Goal: Check status: Check status

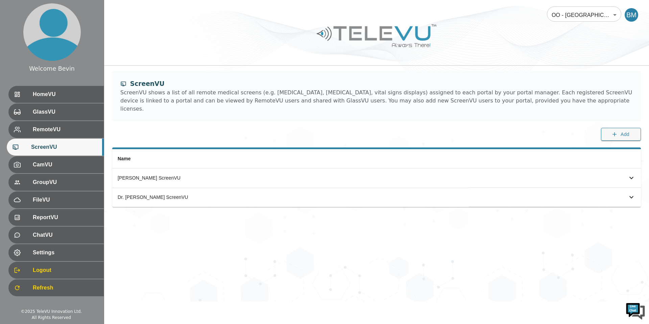
click at [574, 15] on body "Welcome Bevin HomeVU GlassVU RemoteVU ScreenVU CamVU GroupVU FileVU ReportVU Ch…" at bounding box center [324, 150] width 649 height 301
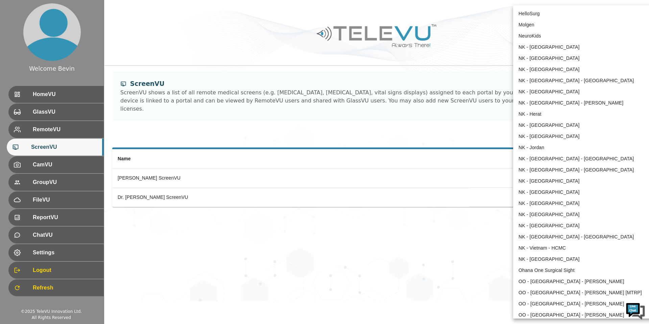
click at [564, 92] on li "NK - [GEOGRAPHIC_DATA]" at bounding box center [583, 91] width 140 height 11
type input "39"
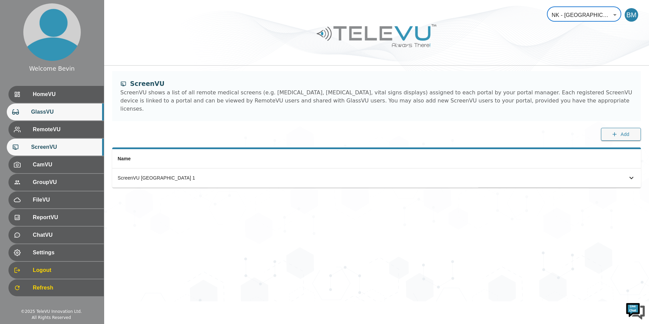
click at [43, 112] on span "GlassVU" at bounding box center [64, 112] width 67 height 8
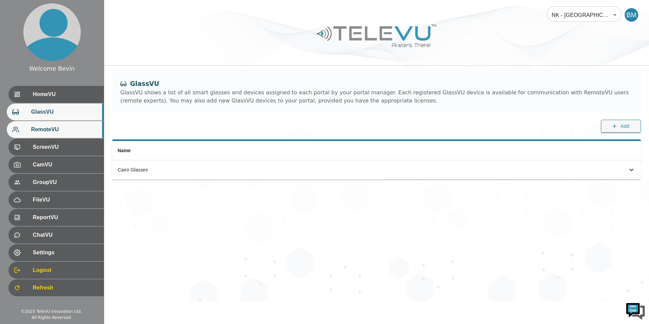
click at [43, 135] on div "RemoteVU" at bounding box center [55, 129] width 97 height 17
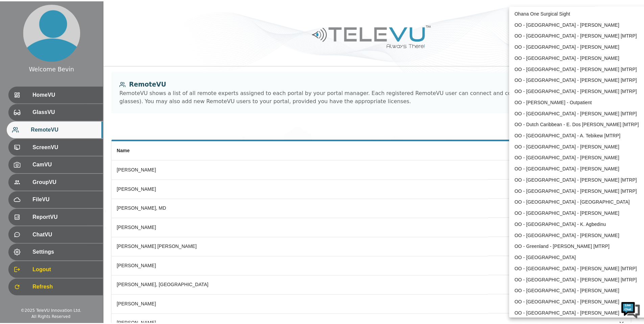
scroll to position [277, 0]
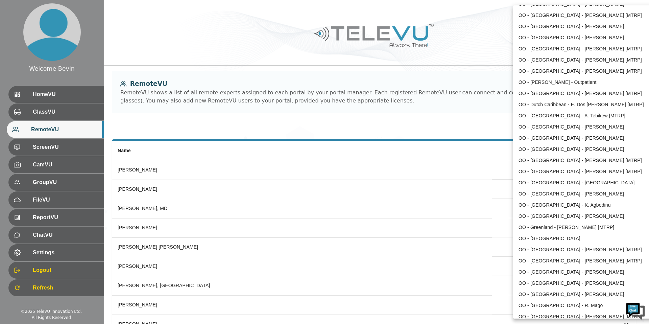
click at [569, 148] on li "OO - [GEOGRAPHIC_DATA] - [PERSON_NAME]" at bounding box center [583, 149] width 140 height 11
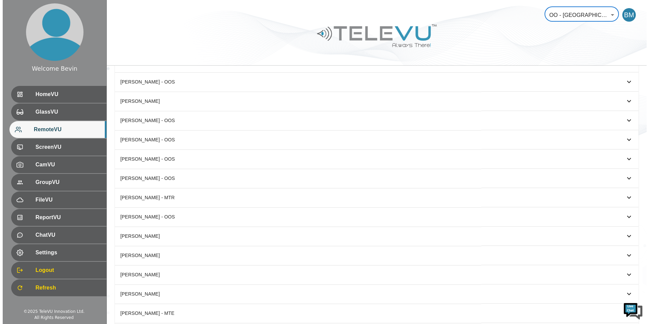
scroll to position [296, 0]
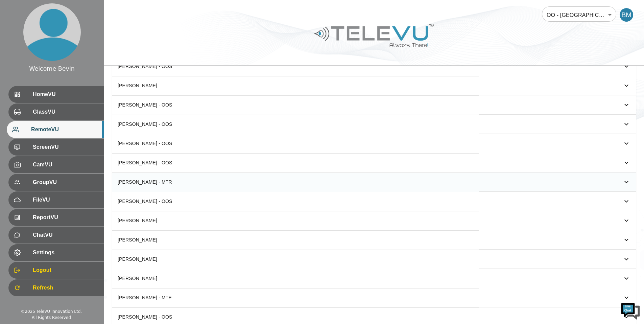
click at [172, 181] on div "[PERSON_NAME] - MTR" at bounding box center [296, 181] width 356 height 7
click at [623, 180] on icon "simple table" at bounding box center [626, 182] width 8 height 8
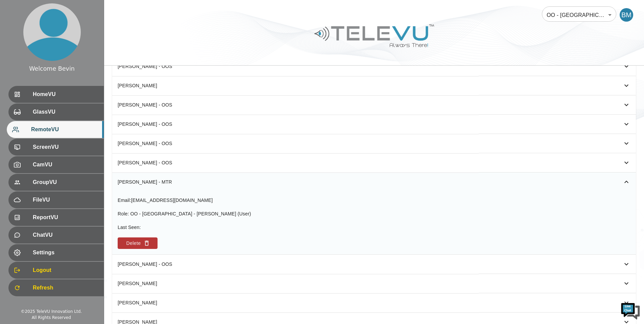
click at [623, 180] on icon "simple table" at bounding box center [626, 182] width 8 height 8
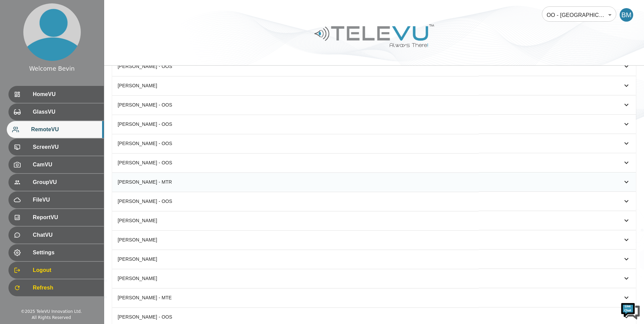
click at [165, 35] on div at bounding box center [374, 41] width 540 height 38
click at [573, 14] on body "Welcome Bevin HomeVU GlassVU RemoteVU ScreenVU CamVU GroupVU FileVU ReportVU Ch…" at bounding box center [324, 19] width 649 height 631
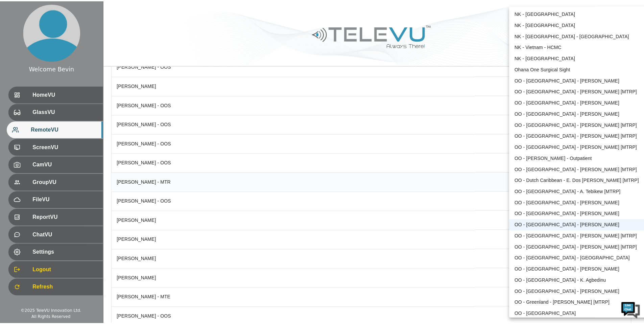
scroll to position [231, 0]
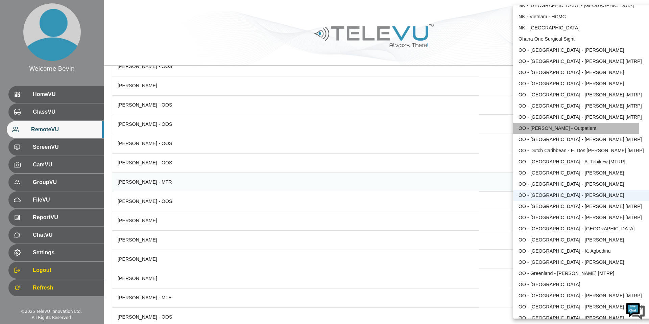
click at [569, 128] on li "OO - [PERSON_NAME] - Outpatient" at bounding box center [583, 128] width 140 height 11
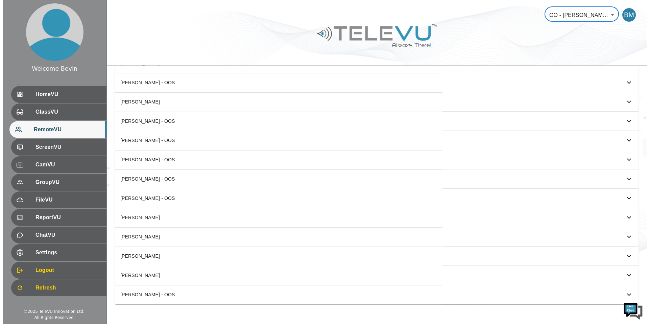
scroll to position [170, 0]
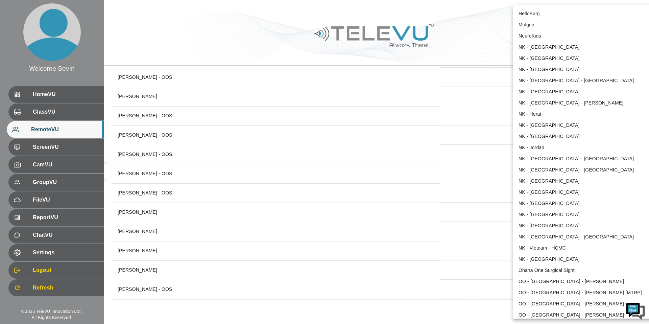
click at [567, 20] on body "Welcome Bevin HomeVU GlassVU RemoteVU ScreenVU CamVU GroupVU FileVU ReportVU Ch…" at bounding box center [324, 68] width 649 height 477
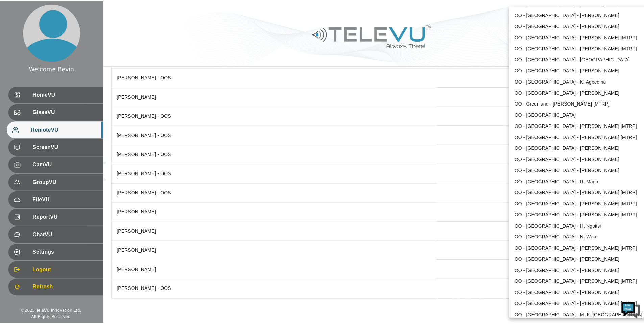
scroll to position [0, 0]
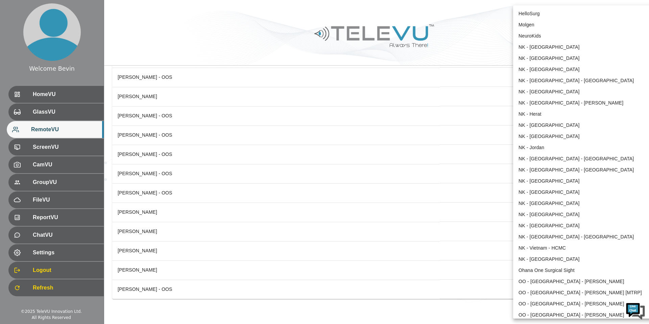
click at [545, 93] on li "NK - [GEOGRAPHIC_DATA]" at bounding box center [583, 91] width 140 height 11
type input "39"
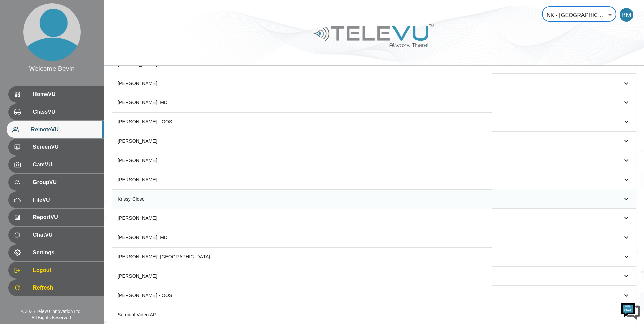
scroll to position [397, 0]
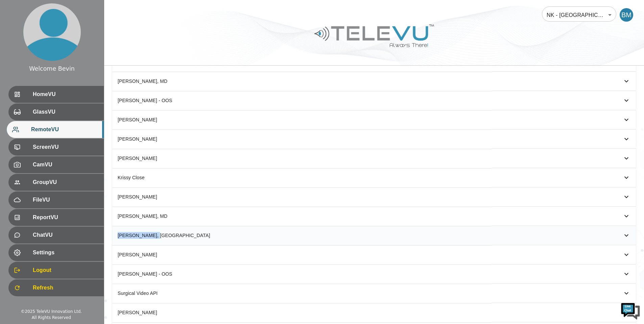
drag, startPoint x: 118, startPoint y: 235, endPoint x: 171, endPoint y: 236, distance: 53.1
click at [171, 236] on div "[PERSON_NAME], [GEOGRAPHIC_DATA]" at bounding box center [302, 235] width 369 height 7
copy div "[PERSON_NAME], [GEOGRAPHIC_DATA]"
